Goal: Information Seeking & Learning: Check status

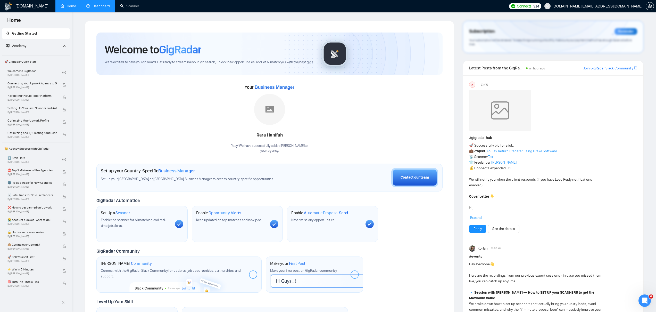
click at [102, 4] on link "Dashboard" at bounding box center [97, 6] width 23 height 4
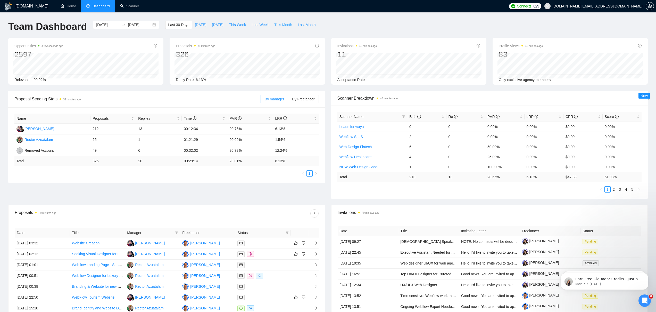
click at [279, 26] on span "This Month" at bounding box center [283, 25] width 18 height 6
type input "[DATE]"
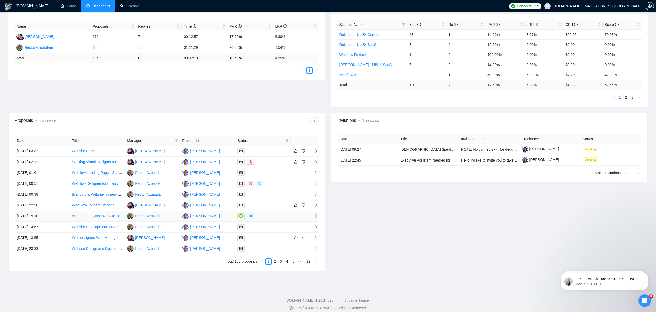
scroll to position [97, 0]
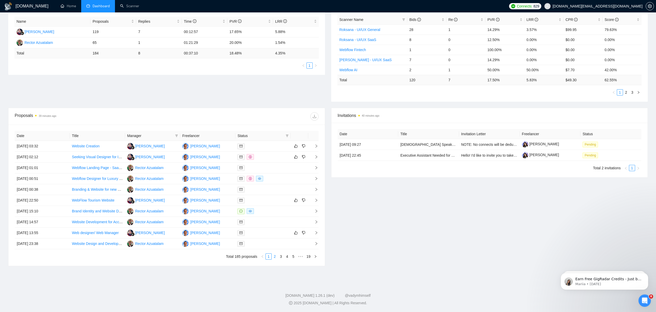
click at [275, 256] on link "2" at bounding box center [275, 256] width 6 height 6
click at [281, 256] on link "3" at bounding box center [281, 256] width 6 height 6
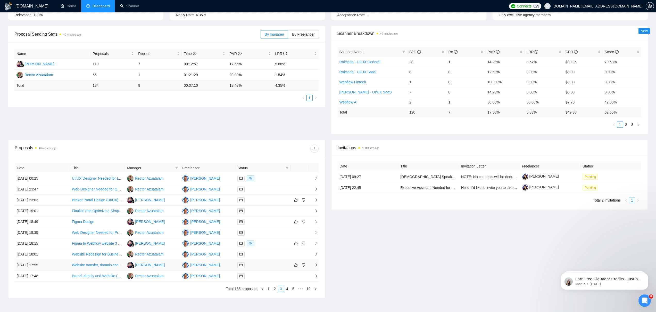
scroll to position [85, 0]
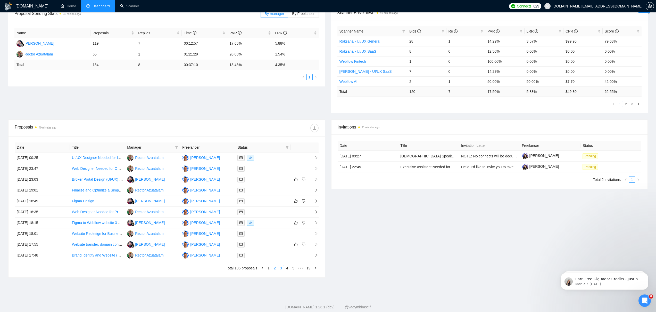
click at [274, 267] on link "2" at bounding box center [275, 268] width 6 height 6
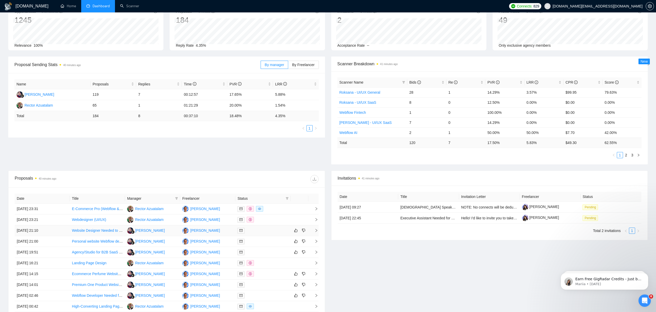
scroll to position [97, 0]
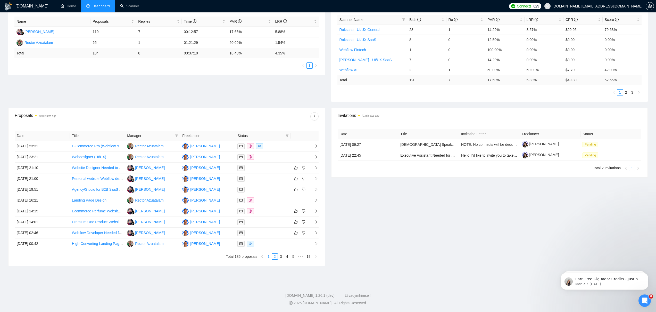
click at [266, 255] on link "1" at bounding box center [269, 256] width 6 height 6
